Goal: Communication & Community: Answer question/provide support

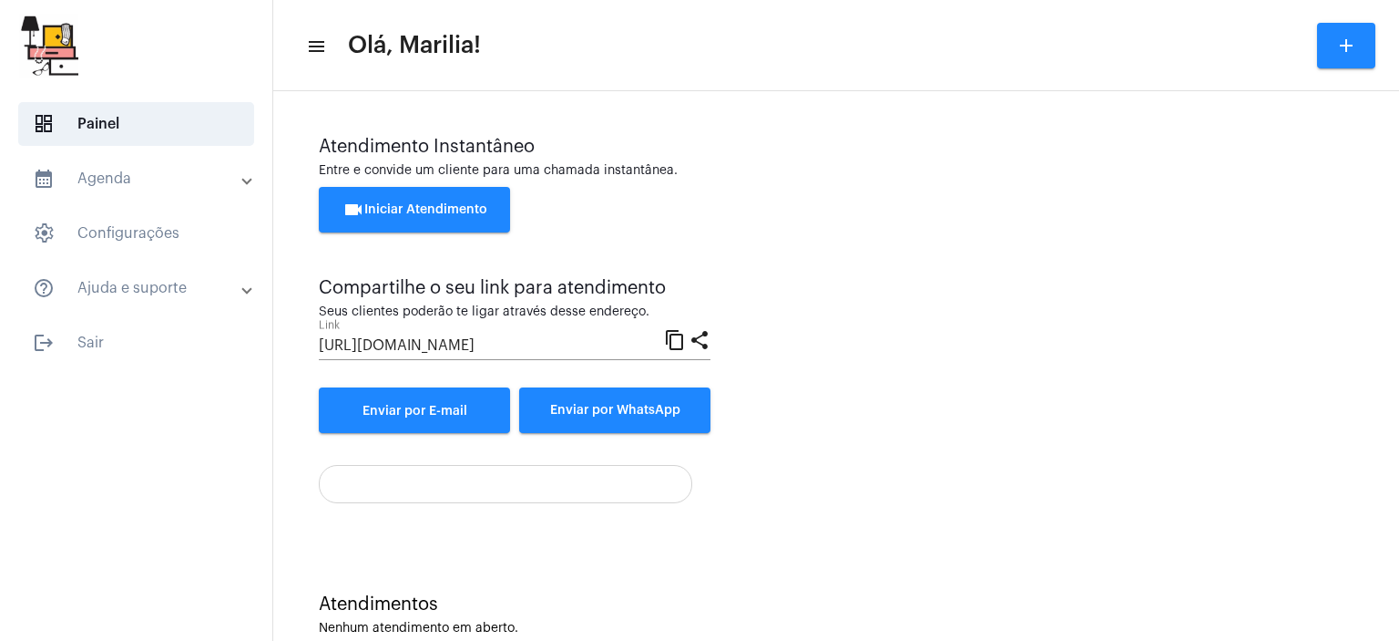
scroll to position [40, 0]
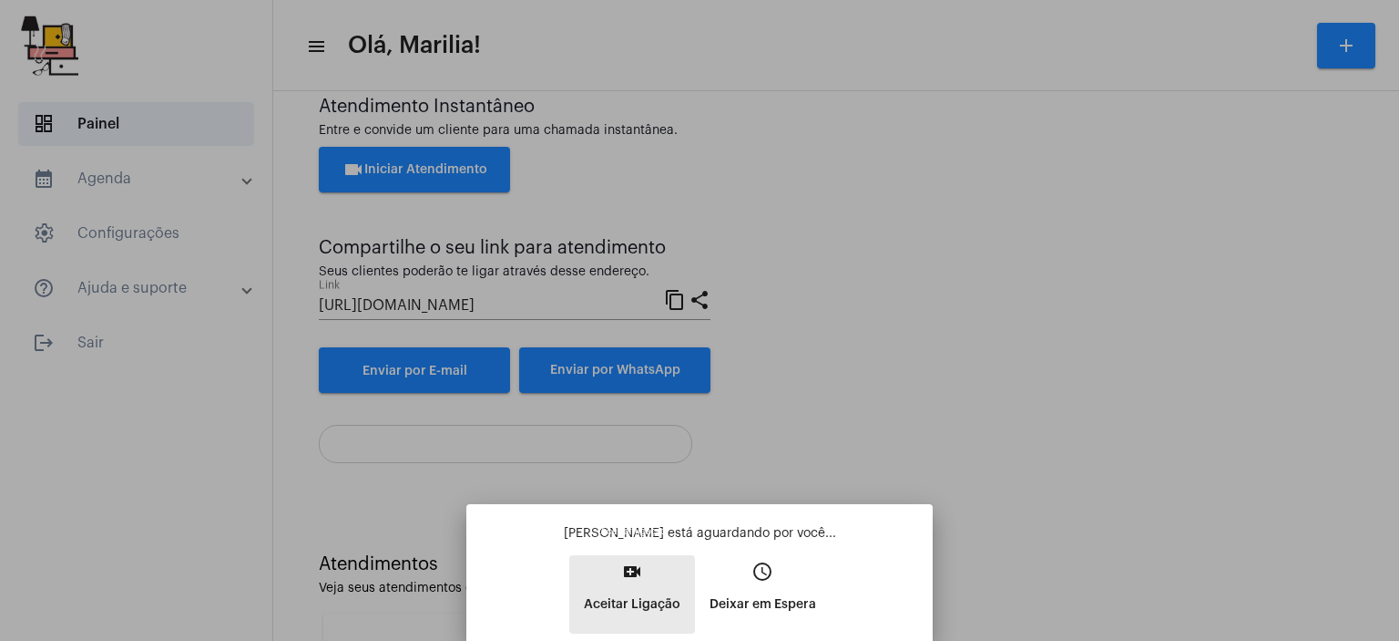
click at [637, 605] on p "Aceitar Ligação" at bounding box center [632, 604] width 97 height 33
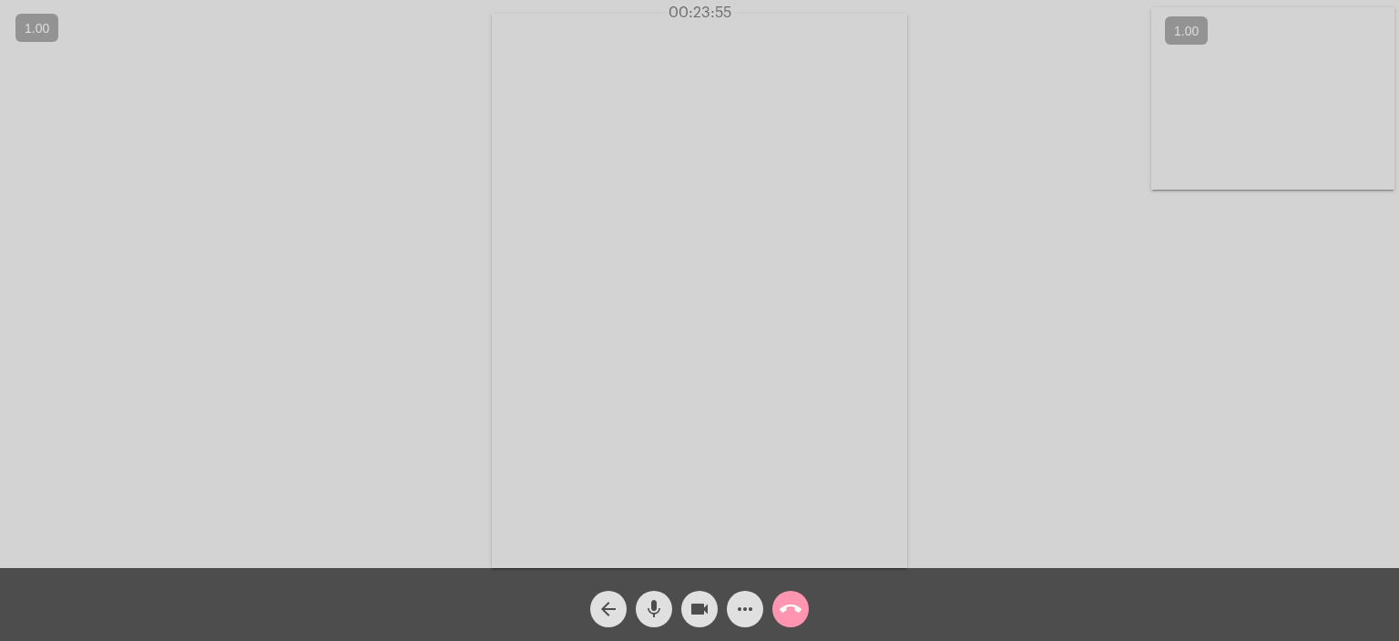
click at [1241, 107] on video at bounding box center [1273, 98] width 243 height 182
click at [215, 270] on video at bounding box center [260, 289] width 243 height 324
click at [786, 602] on mat-icon "call_end" at bounding box center [791, 609] width 22 height 22
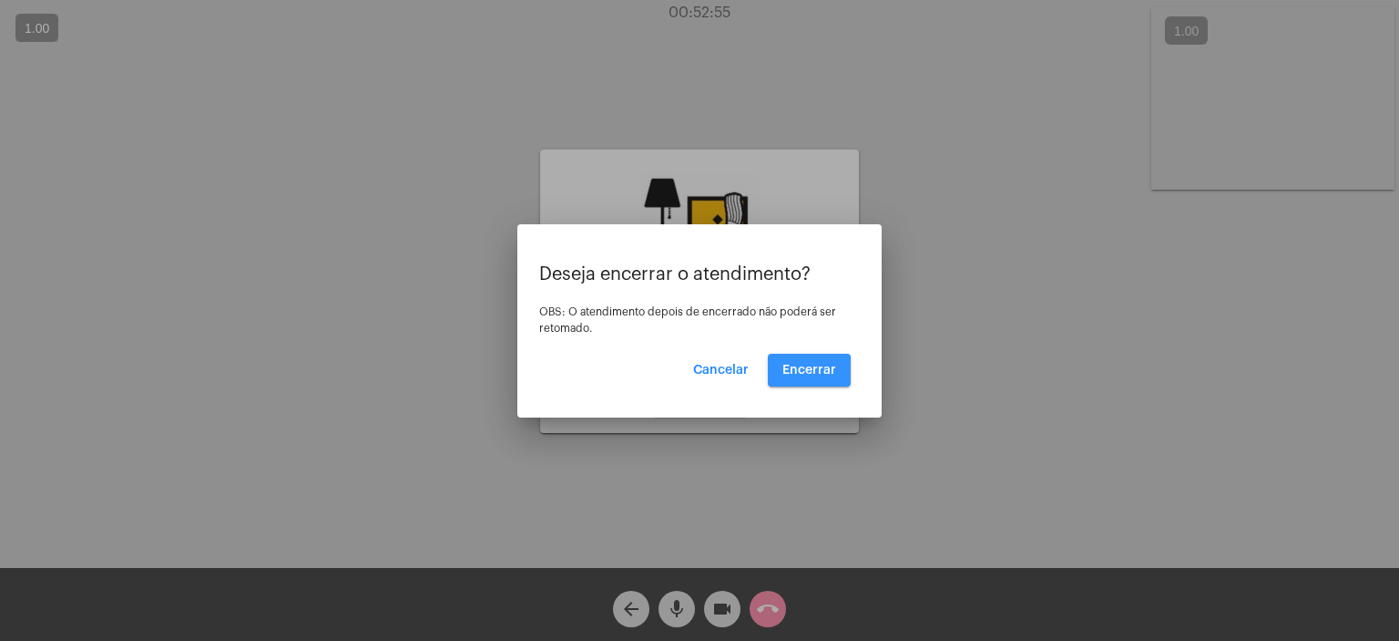
click at [777, 376] on button "Encerrar" at bounding box center [809, 370] width 83 height 33
